Goal: Task Accomplishment & Management: Complete application form

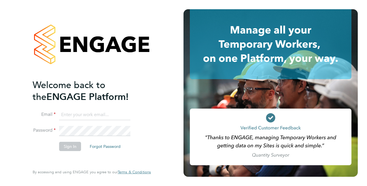
type input "[PERSON_NAME][EMAIL_ADDRESS][PERSON_NAME][DOMAIN_NAME]"
click at [77, 145] on button "Sign In" at bounding box center [70, 146] width 22 height 9
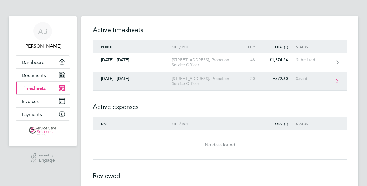
click at [186, 81] on div "17 Garden Road, Probation Service Officer" at bounding box center [205, 81] width 66 height 10
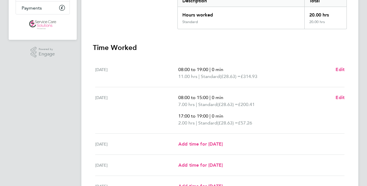
scroll to position [115, 0]
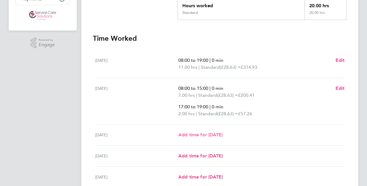
click at [201, 133] on span "Add time for Wed 24 Sep" at bounding box center [200, 134] width 44 height 5
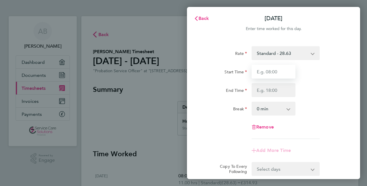
click at [270, 71] on input "Start Time" at bounding box center [274, 72] width 44 height 14
type input "08:00"
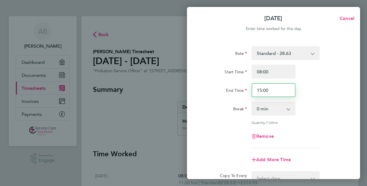
drag, startPoint x: 274, startPoint y: 88, endPoint x: 236, endPoint y: 89, distance: 38.1
click at [236, 89] on div "End Time 15:00" at bounding box center [273, 90] width 145 height 14
type input "18:00"
click at [336, 101] on div "Rate Standard - 28.63 Start Time 08:00 End Time 18:00 Break 0 min 15 min 30 min…" at bounding box center [273, 97] width 141 height 102
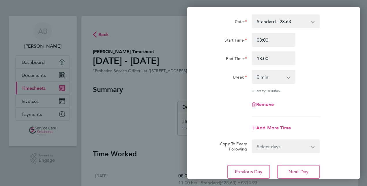
scroll to position [75, 0]
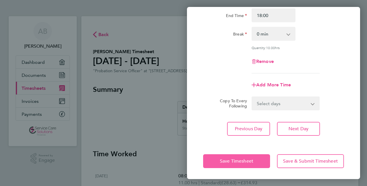
click at [253, 162] on span "Save Timesheet" at bounding box center [236, 161] width 33 height 6
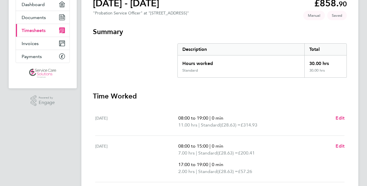
scroll to position [115, 0]
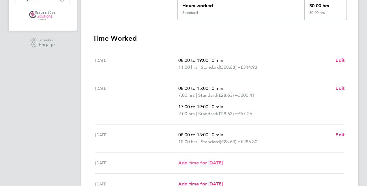
click at [205, 161] on span "Add time for Thu 25 Sep" at bounding box center [200, 162] width 44 height 5
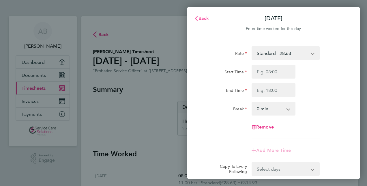
click at [205, 18] on span "Back" at bounding box center [204, 18] width 11 height 5
